Goal: Task Accomplishment & Management: Manage account settings

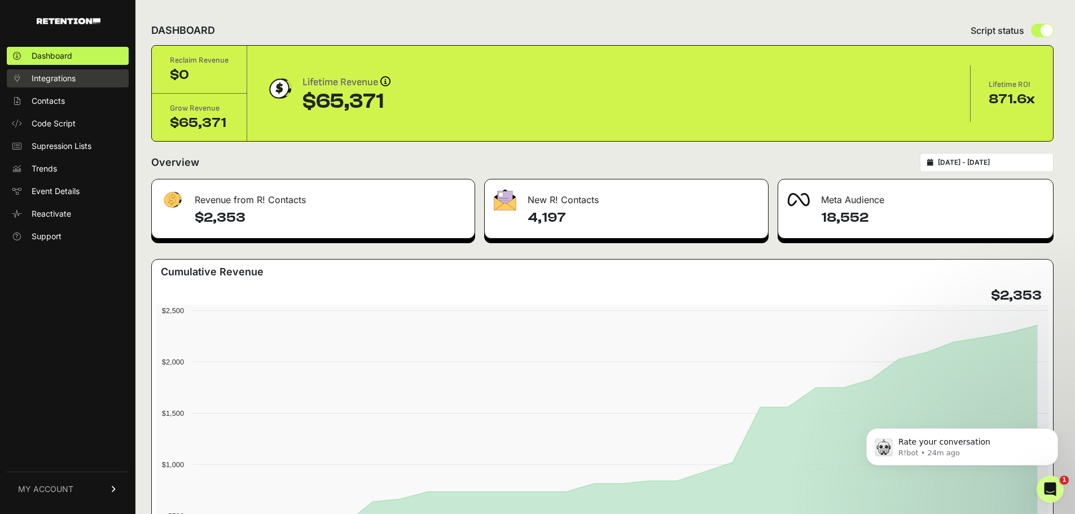
click at [46, 82] on span "Integrations" at bounding box center [54, 78] width 44 height 11
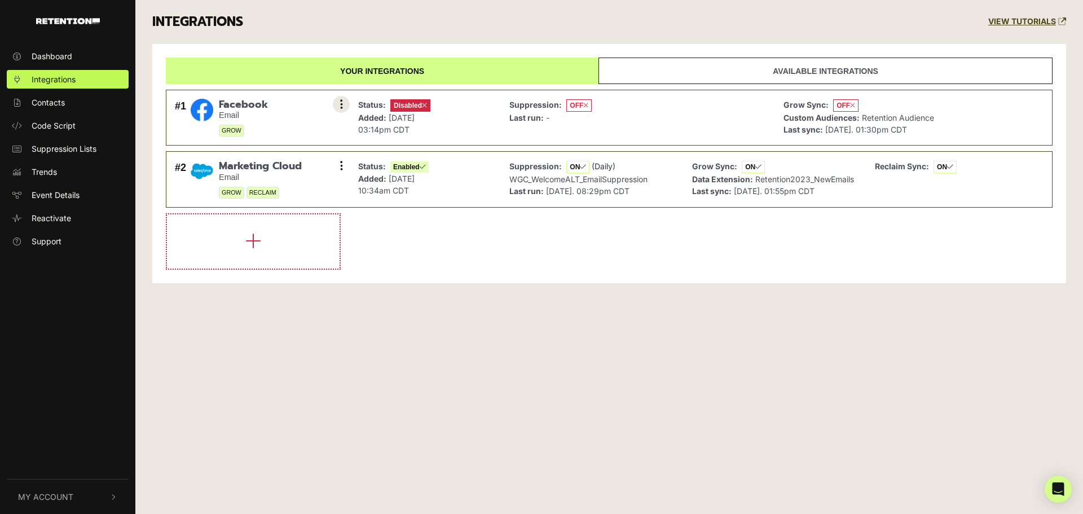
click at [344, 104] on button at bounding box center [341, 104] width 17 height 17
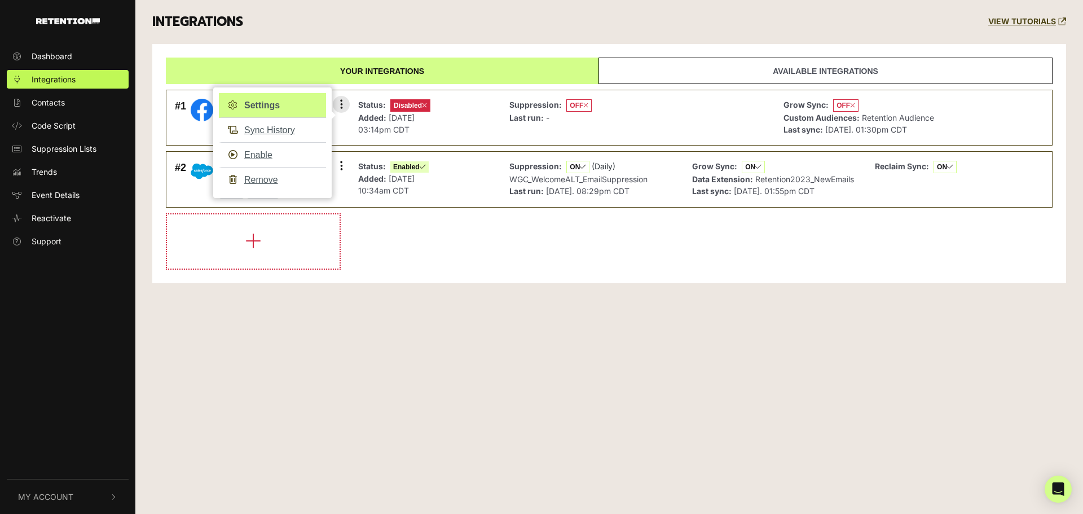
click at [267, 99] on link "Settings" at bounding box center [272, 105] width 107 height 25
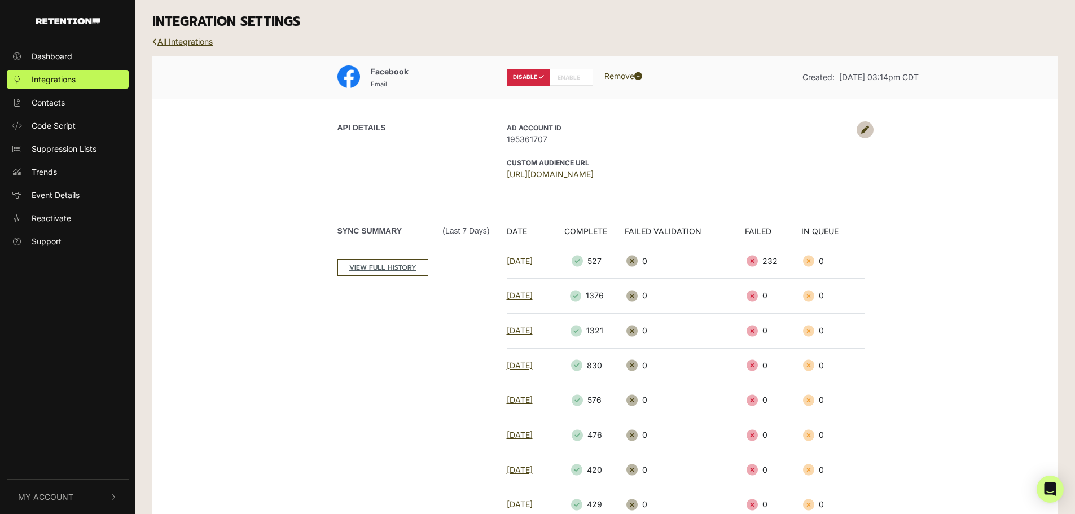
click at [869, 129] on link at bounding box center [864, 129] width 17 height 17
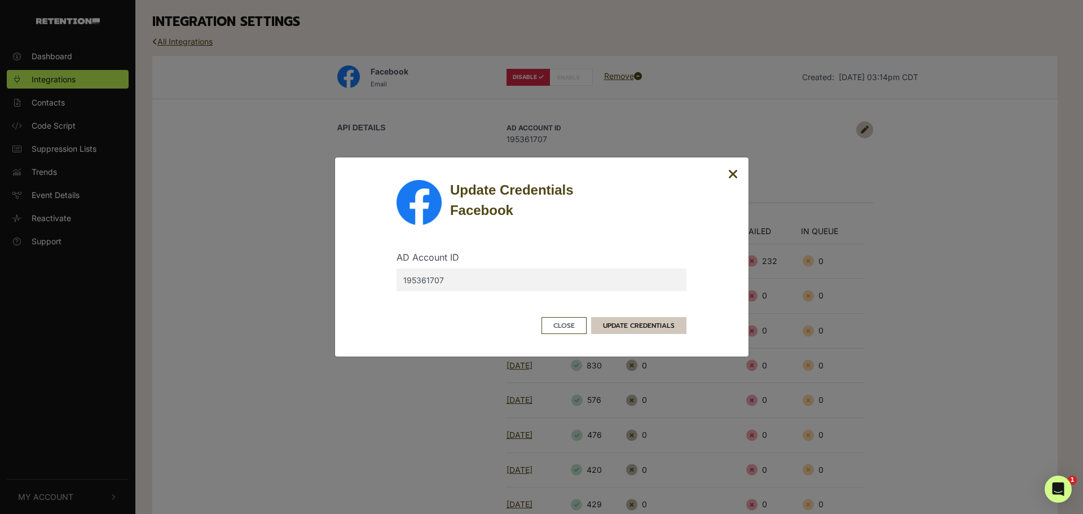
click at [632, 324] on button "UPDATE CREDENTIALS" at bounding box center [638, 325] width 95 height 17
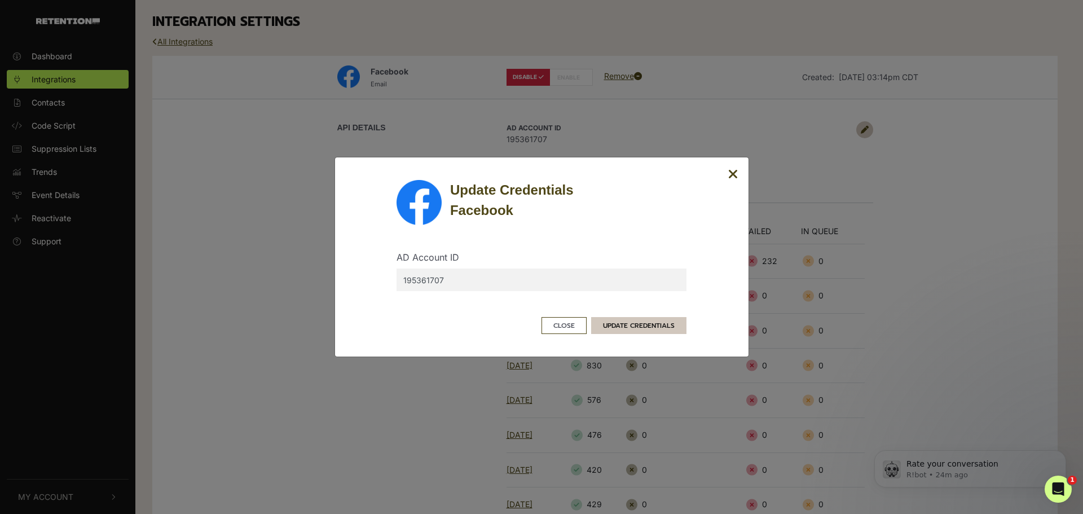
click at [626, 325] on button "UPDATE CREDENTIALS" at bounding box center [638, 325] width 95 height 17
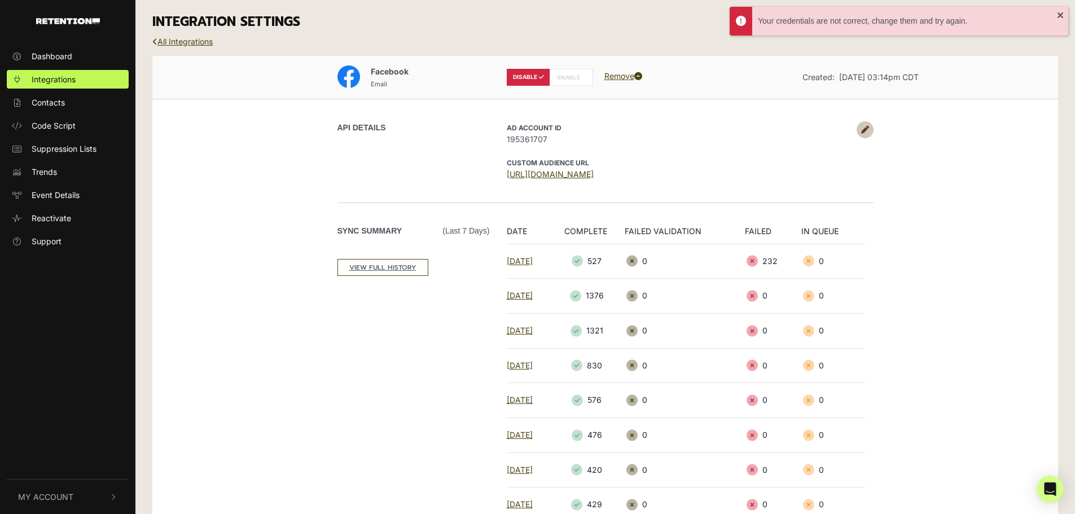
click at [569, 76] on label "ENABLE" at bounding box center [571, 77] width 43 height 17
radio input "false"
radio input "true"
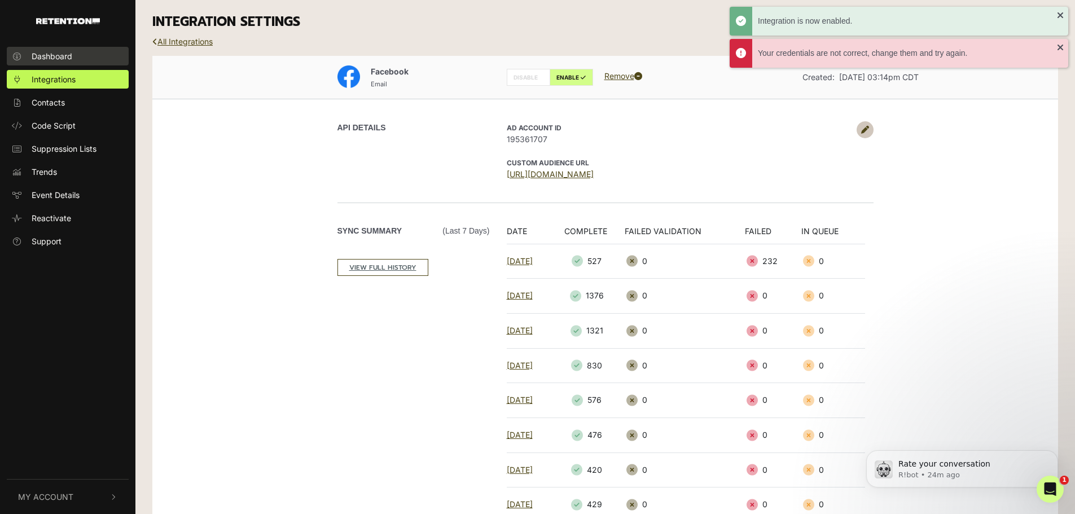
click at [48, 56] on span "Dashboard" at bounding box center [52, 56] width 41 height 12
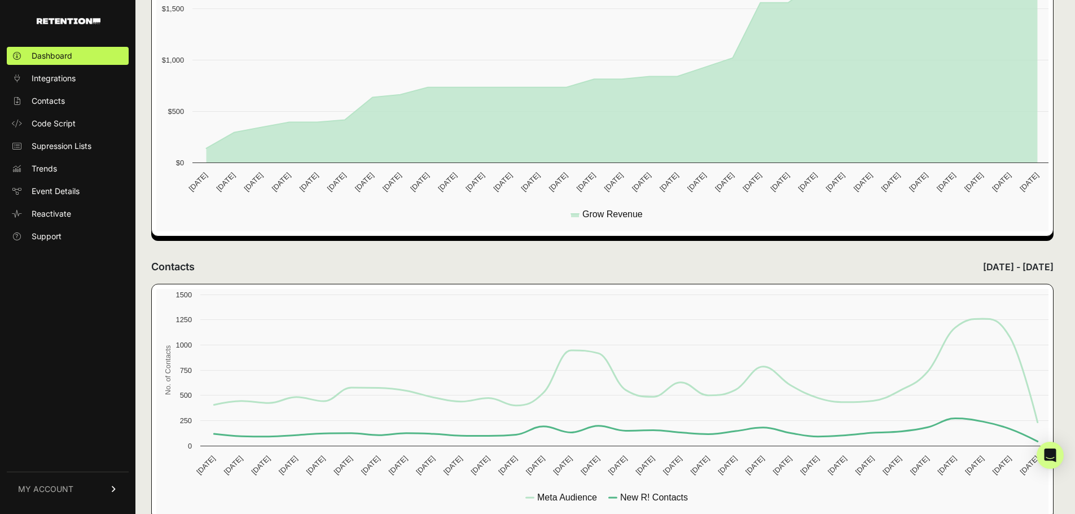
scroll to position [426, 0]
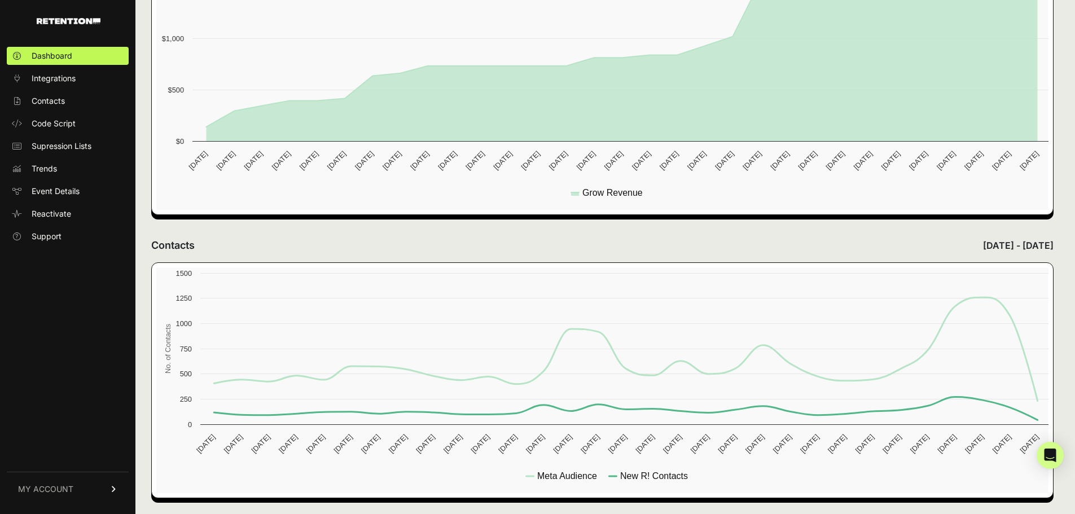
click at [52, 490] on span "MY ACCOUNT" at bounding box center [45, 488] width 55 height 11
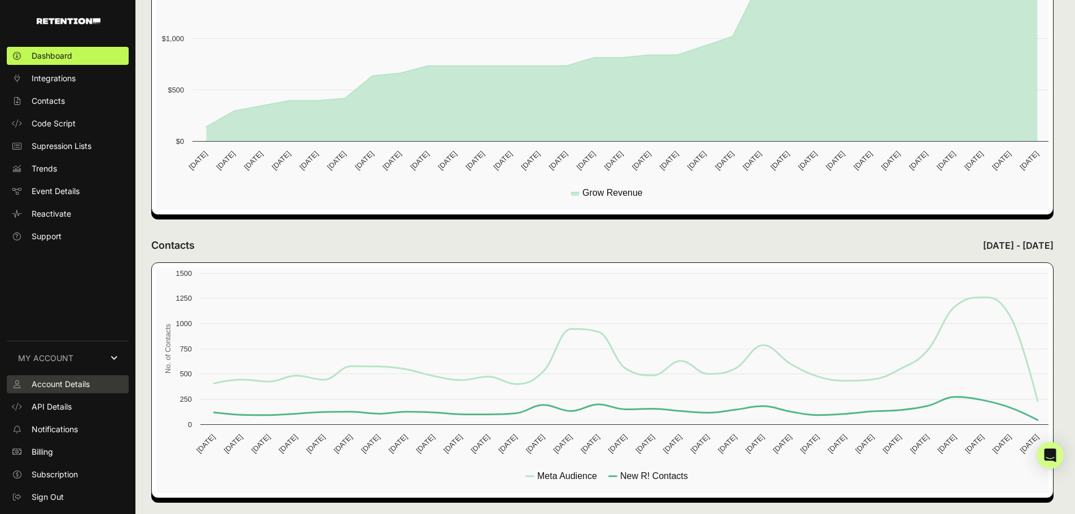
click at [57, 383] on span "Account Details" at bounding box center [61, 384] width 58 height 11
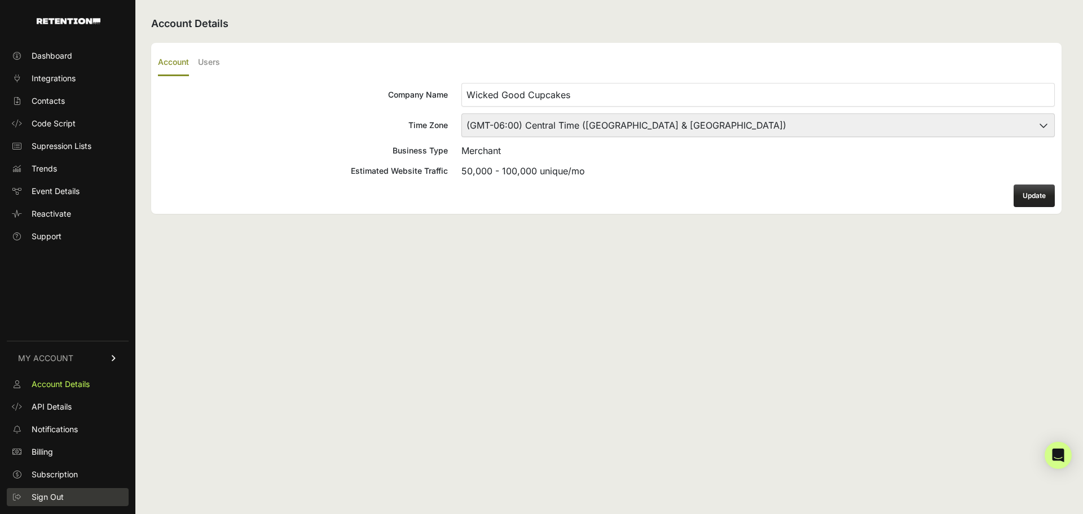
click at [37, 494] on span "Sign Out" at bounding box center [48, 496] width 32 height 11
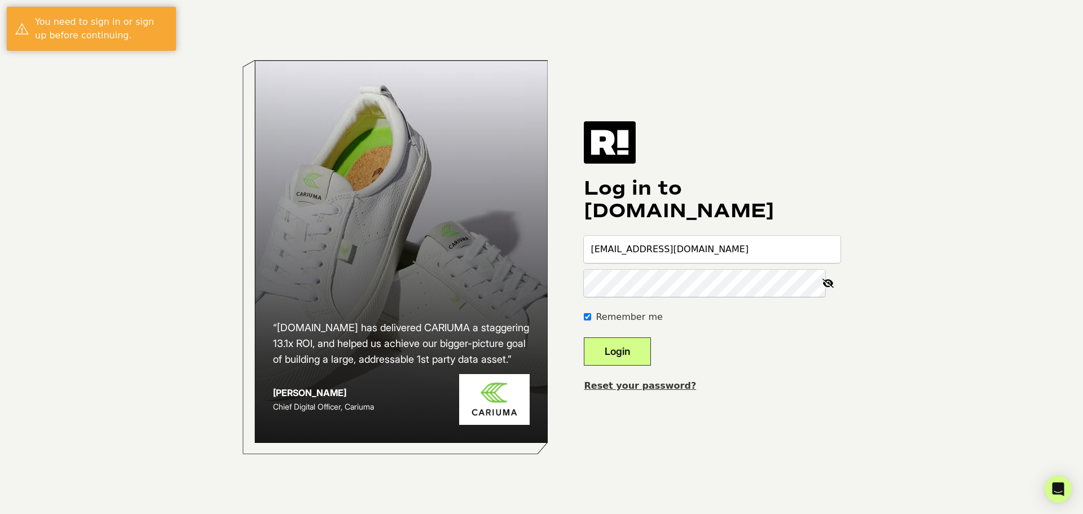
click at [694, 244] on input "[EMAIL_ADDRESS][DOMAIN_NAME]" at bounding box center [712, 249] width 257 height 27
type input "[PERSON_NAME][EMAIL_ADDRESS][PERSON_NAME][DOMAIN_NAME]"
click at [629, 358] on button "Login" at bounding box center [617, 351] width 67 height 28
